Goal: Find specific page/section: Find specific page/section

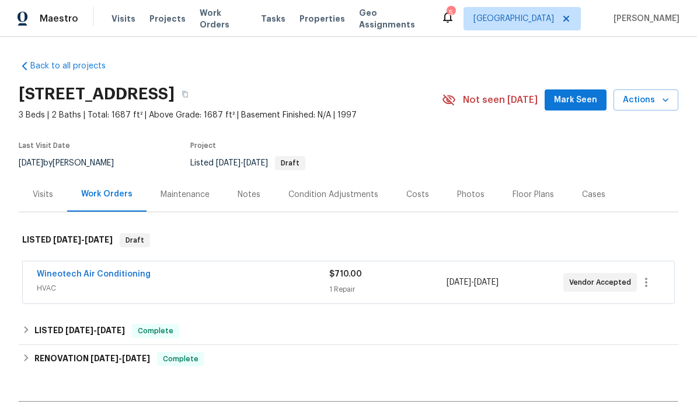
click at [319, 18] on span "Properties" at bounding box center [323, 19] width 46 height 12
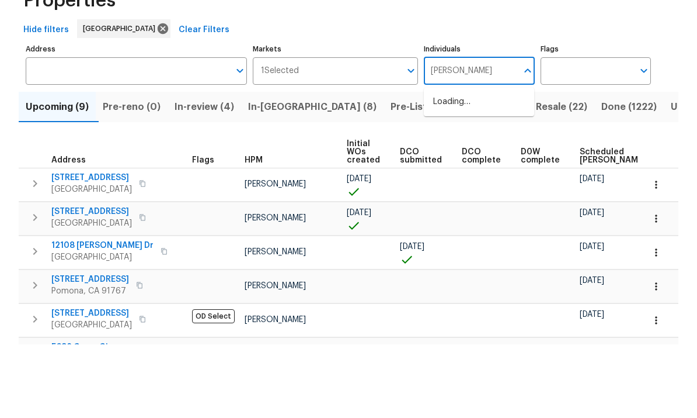
type input "[PERSON_NAME]"
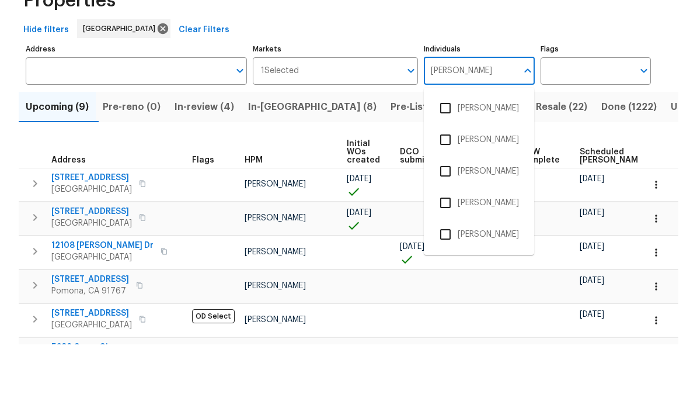
scroll to position [44, 0]
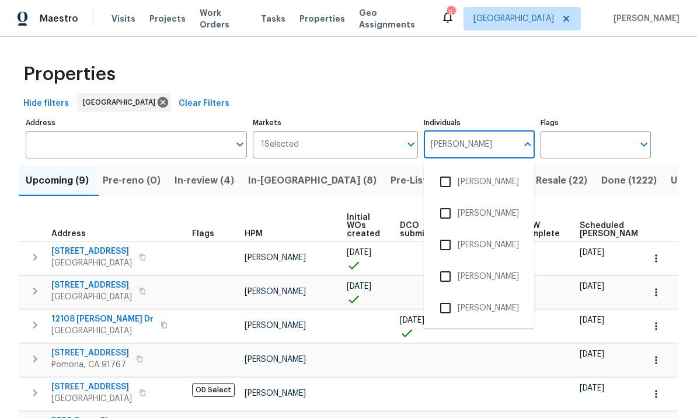
click at [446, 296] on input "checkbox" at bounding box center [445, 308] width 25 height 25
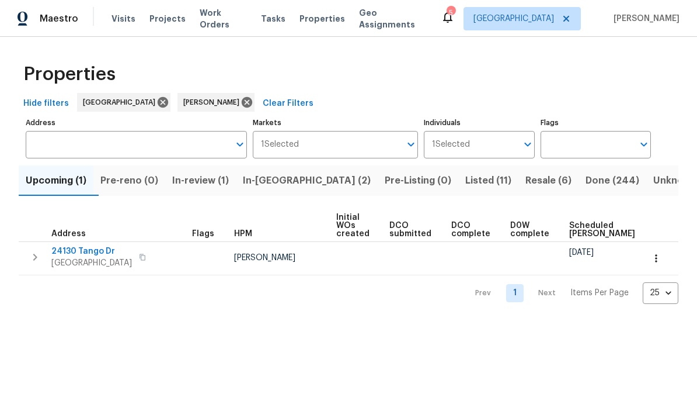
click at [526, 181] on span "Resale (6)" at bounding box center [549, 180] width 46 height 16
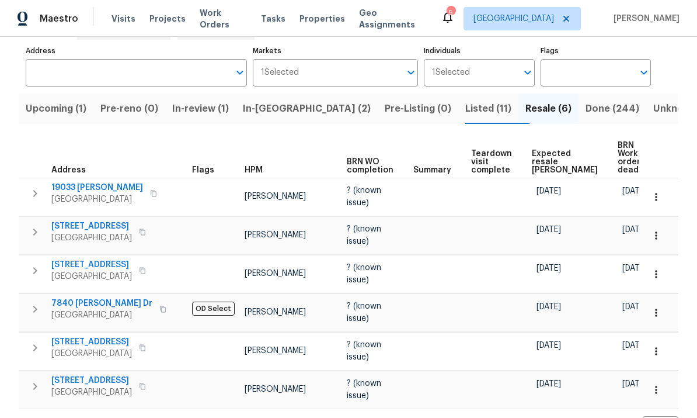
scroll to position [44, 0]
click at [466, 100] on span "Listed (11)" at bounding box center [489, 108] width 46 height 16
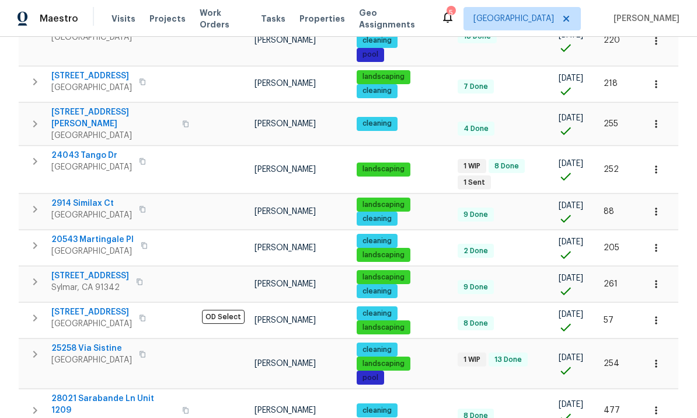
scroll to position [251, 0]
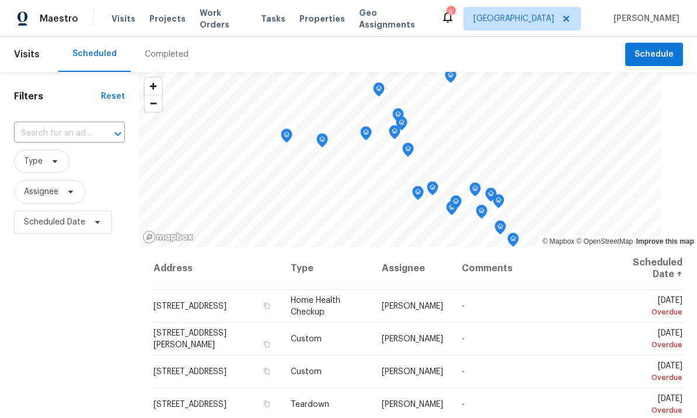
click at [315, 15] on span "Properties" at bounding box center [323, 19] width 46 height 12
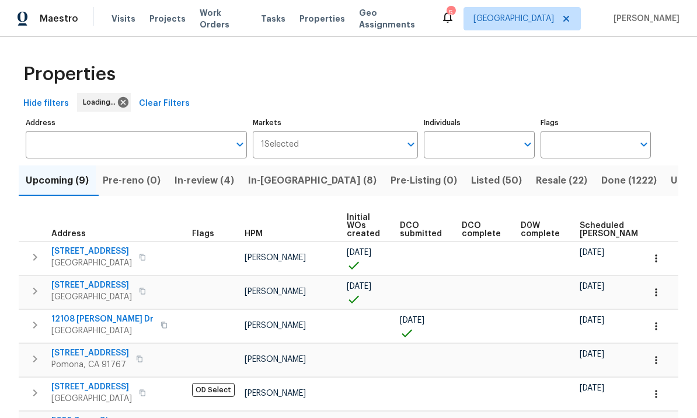
click at [1, 47] on div "Properties Hide filters Loading... Clear Filters Address Address Markets 1 Sele…" at bounding box center [348, 320] width 697 height 566
click at [484, 138] on input "Individuals" at bounding box center [470, 144] width 93 height 27
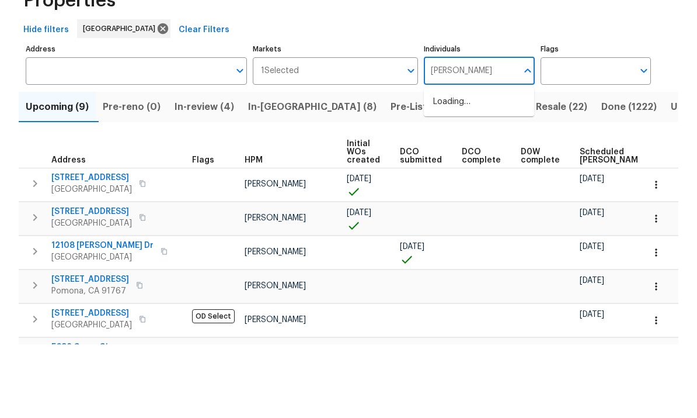
type input "[PERSON_NAME]"
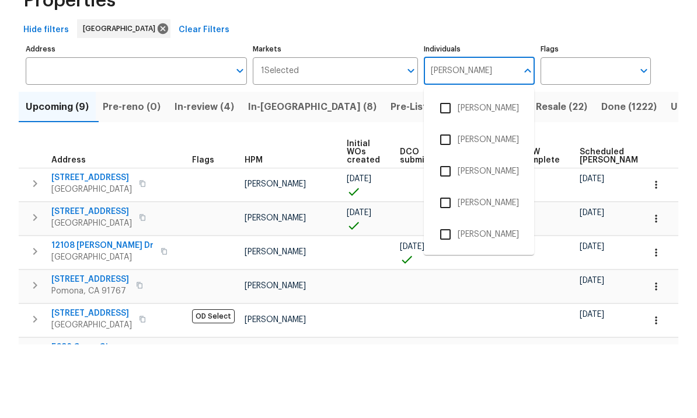
scroll to position [44, 0]
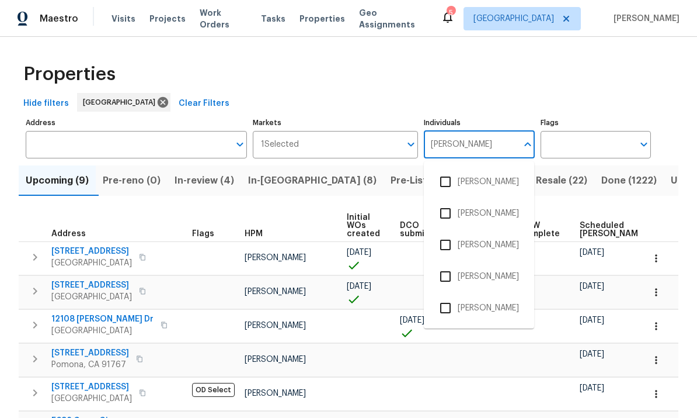
click at [447, 296] on input "checkbox" at bounding box center [445, 308] width 25 height 25
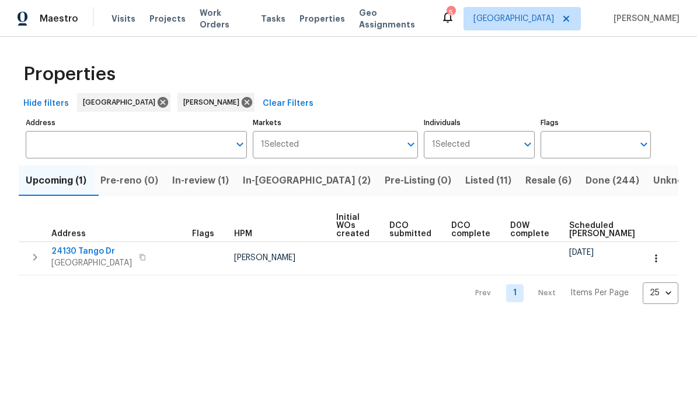
click at [526, 184] on span "Resale (6)" at bounding box center [549, 180] width 46 height 16
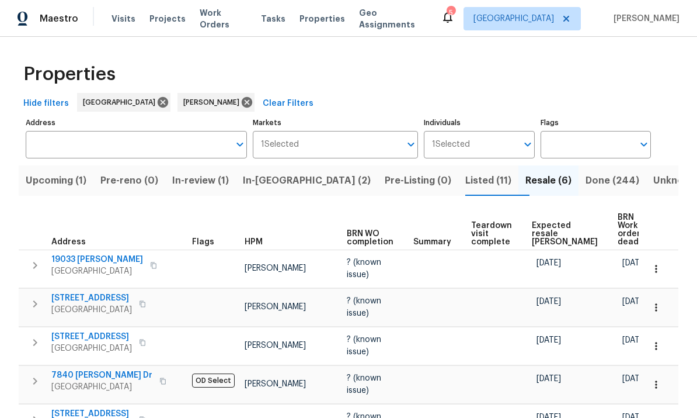
click at [466, 172] on span "Listed (11)" at bounding box center [489, 180] width 46 height 16
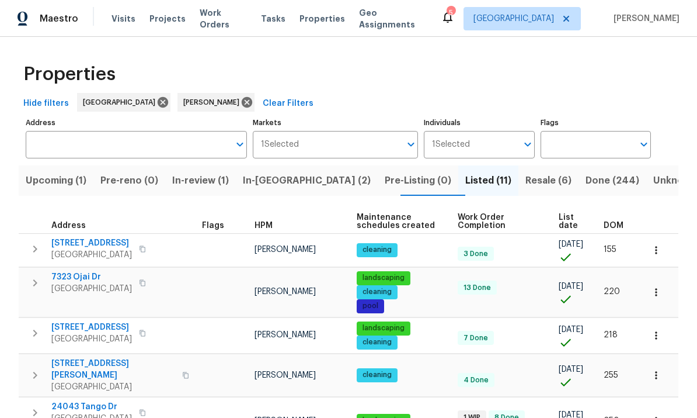
click at [618, 221] on span "DOM" at bounding box center [614, 225] width 20 height 8
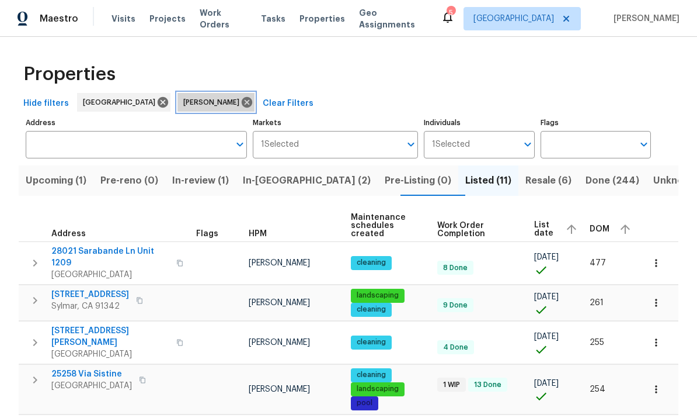
click at [242, 97] on icon at bounding box center [247, 102] width 11 height 11
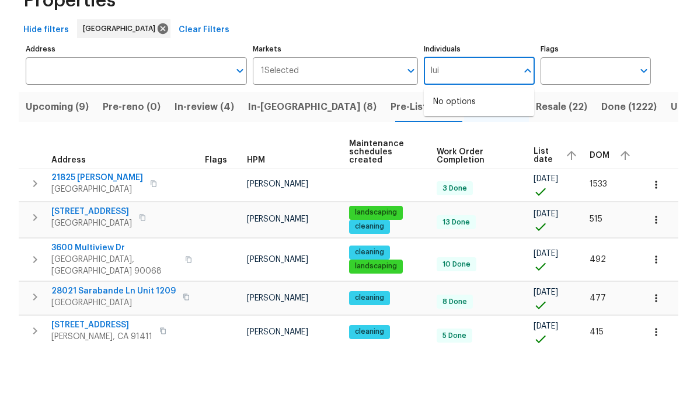
type input "[PERSON_NAME]"
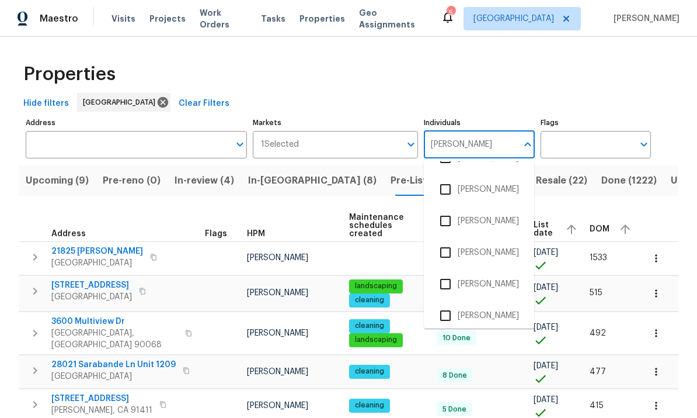
scroll to position [88, 0]
click at [444, 271] on input "checkbox" at bounding box center [445, 283] width 25 height 25
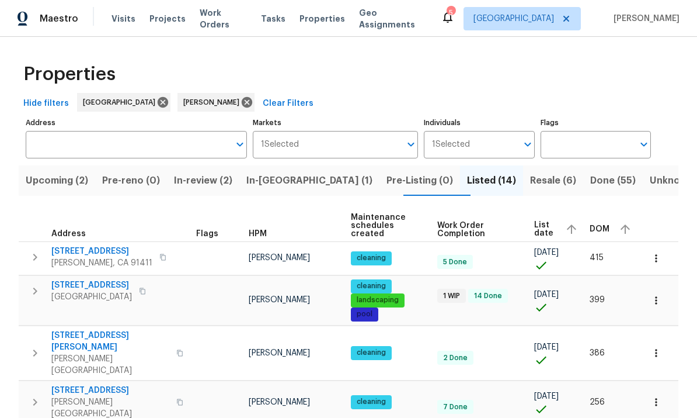
click at [602, 225] on span "DOM" at bounding box center [600, 229] width 20 height 8
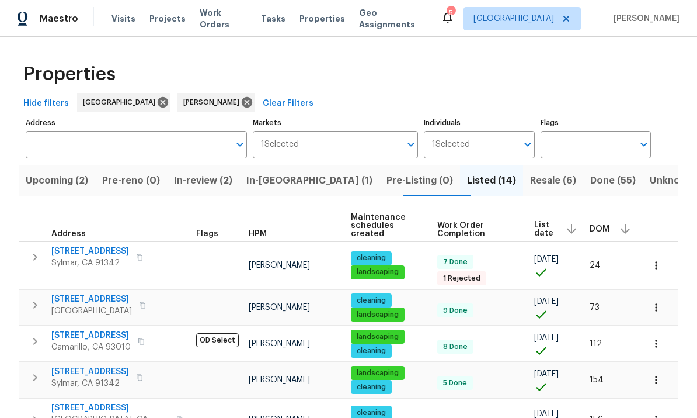
click at [596, 225] on span "DOM" at bounding box center [600, 229] width 20 height 8
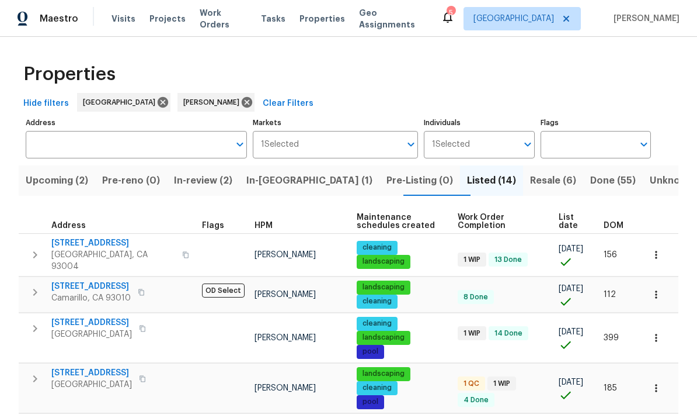
click at [620, 223] on span "DOM" at bounding box center [614, 225] width 20 height 8
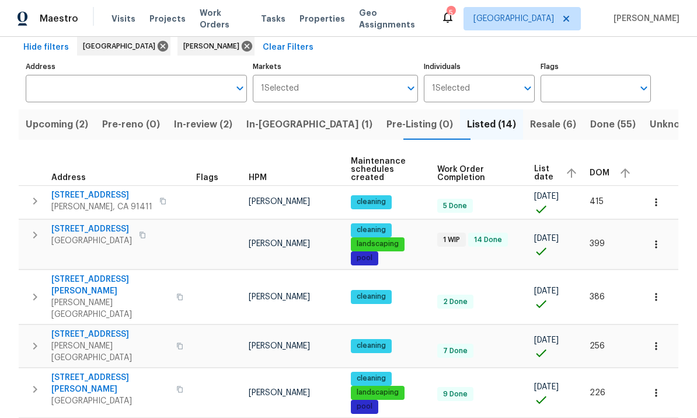
scroll to position [57, 0]
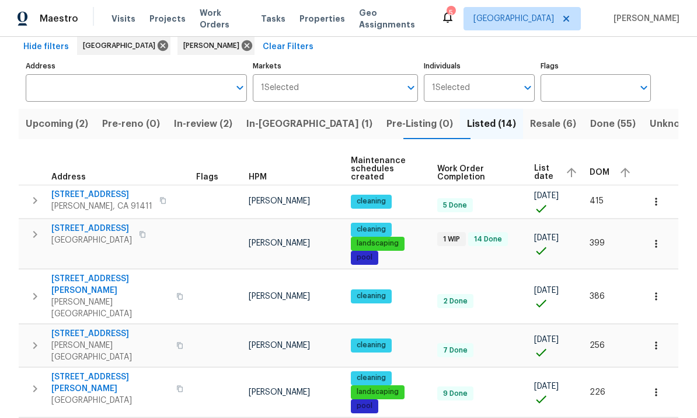
click at [662, 197] on button "button" at bounding box center [657, 202] width 26 height 26
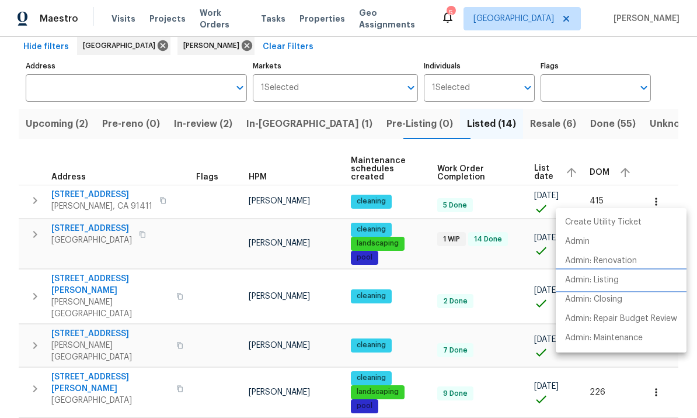
click at [607, 280] on p "Admin: Listing" at bounding box center [592, 280] width 54 height 12
click at [645, 55] on div at bounding box center [348, 209] width 697 height 418
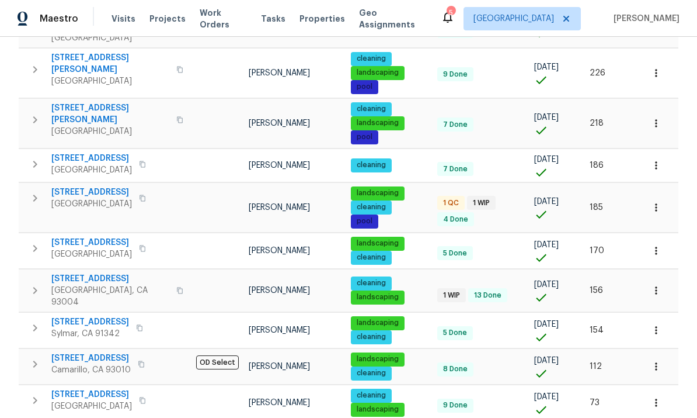
scroll to position [374, 0]
